Goal: Browse casually

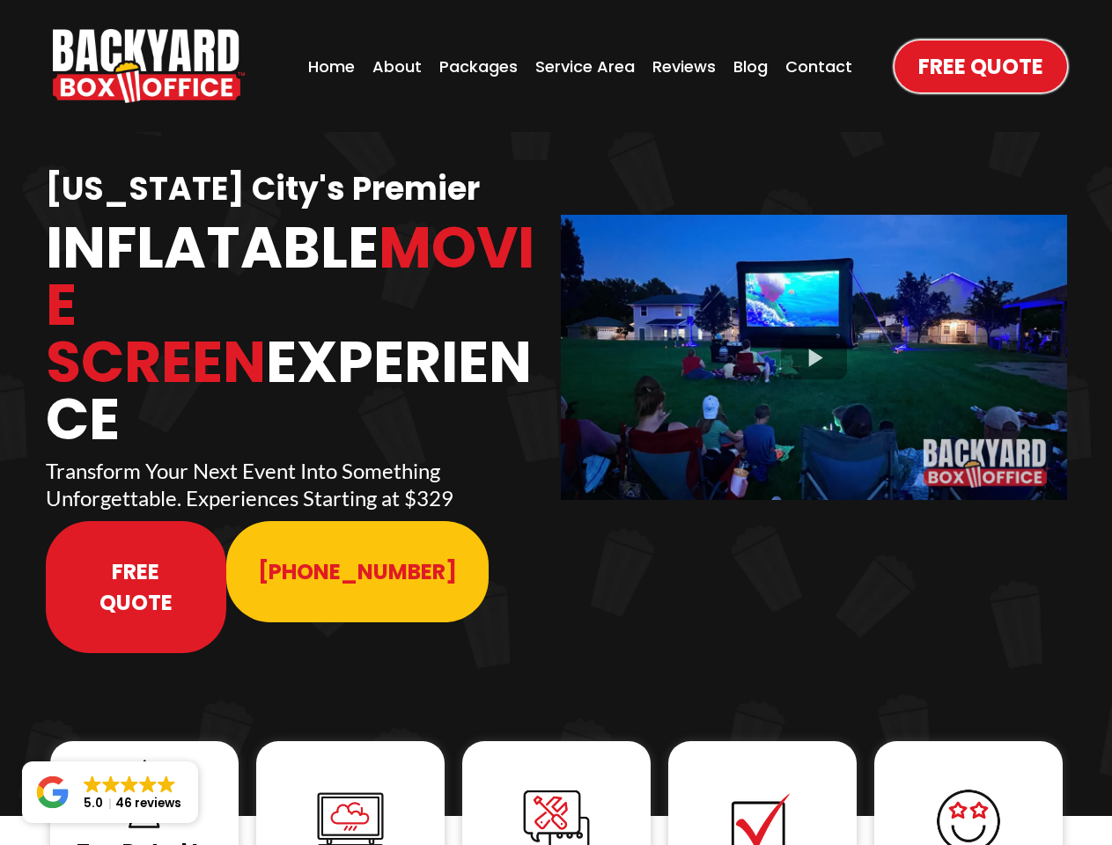
click at [149, 66] on img "https://www.backyardboxoffice.com" at bounding box center [149, 66] width 192 height 74
click at [814, 345] on div at bounding box center [814, 357] width 506 height 284
click at [144, 759] on img at bounding box center [144, 794] width 70 height 70
click at [351, 786] on img at bounding box center [350, 821] width 70 height 70
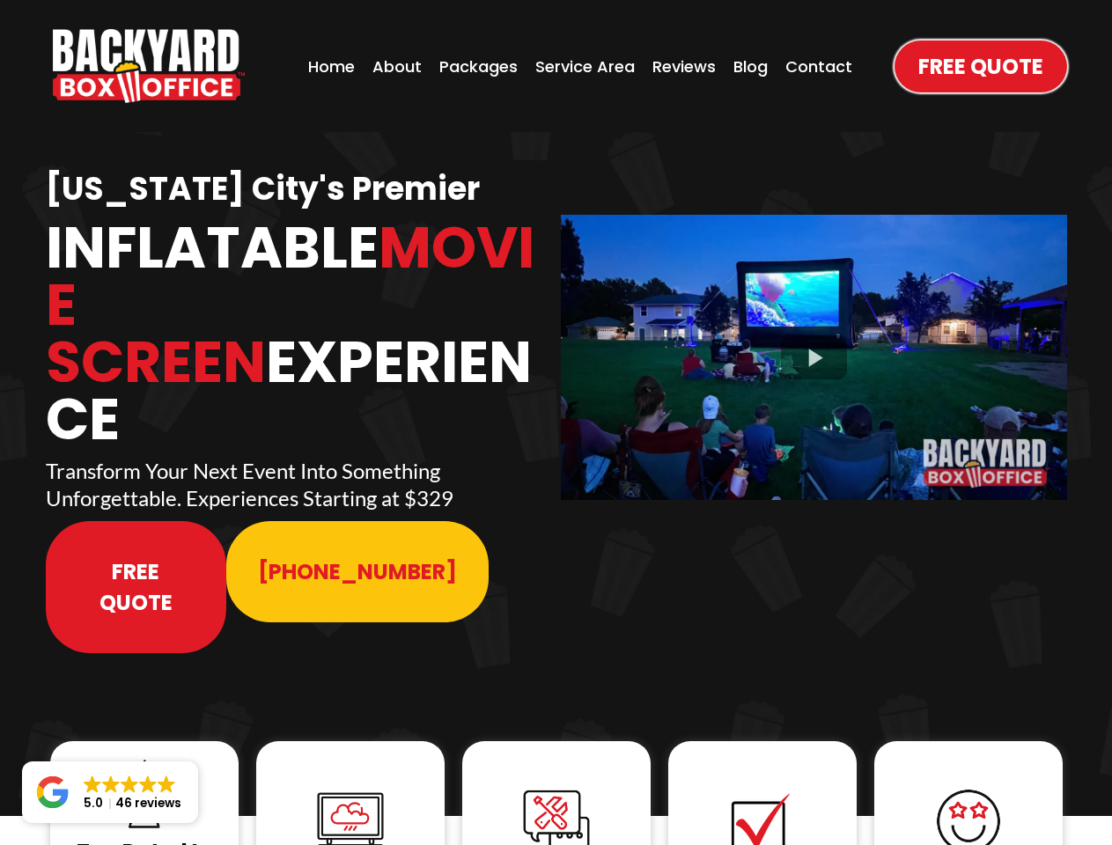
click at [351, 786] on img at bounding box center [350, 821] width 70 height 70
click at [557, 787] on img at bounding box center [556, 822] width 70 height 70
click at [763, 787] on img at bounding box center [762, 822] width 70 height 70
